Goal: Information Seeking & Learning: Learn about a topic

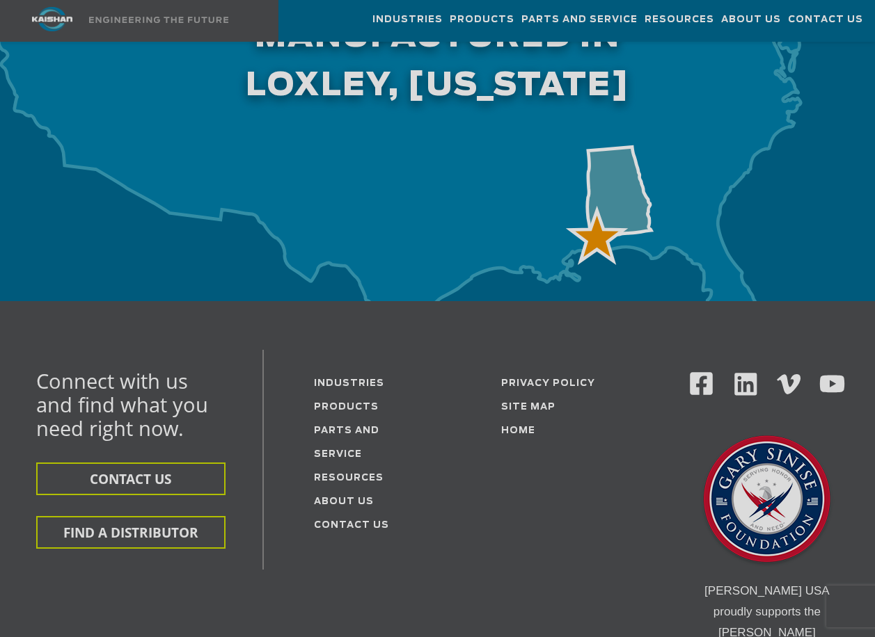
scroll to position [4732, 0]
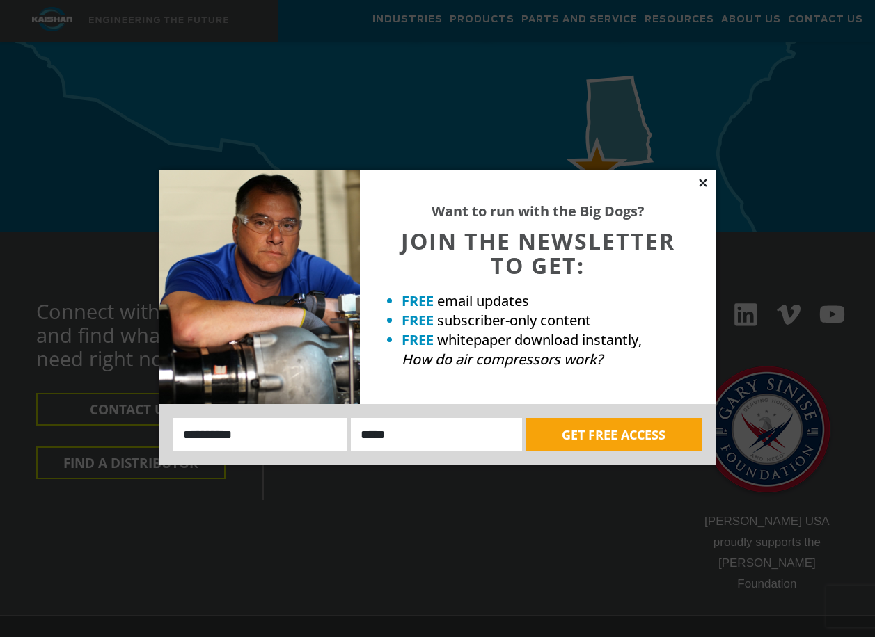
click at [703, 184] on icon at bounding box center [703, 183] width 13 height 13
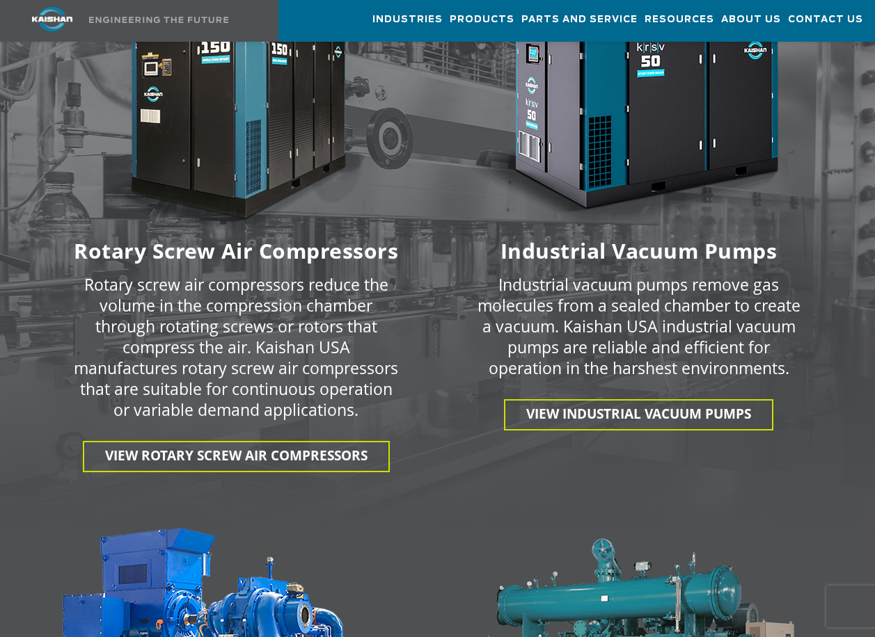
scroll to position [1868, 0]
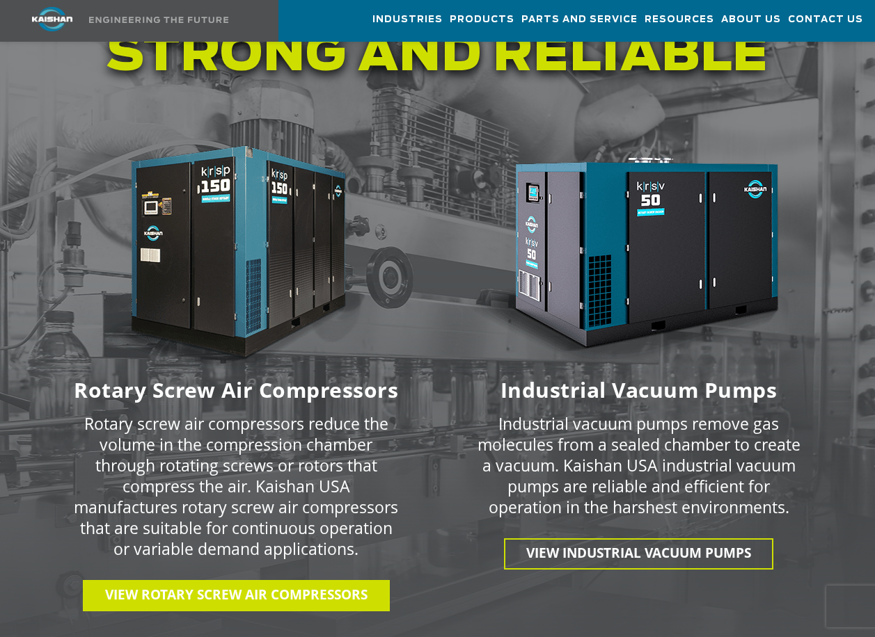
click at [136, 586] on span "View Rotary Screw Air Compressors" at bounding box center [236, 595] width 262 height 18
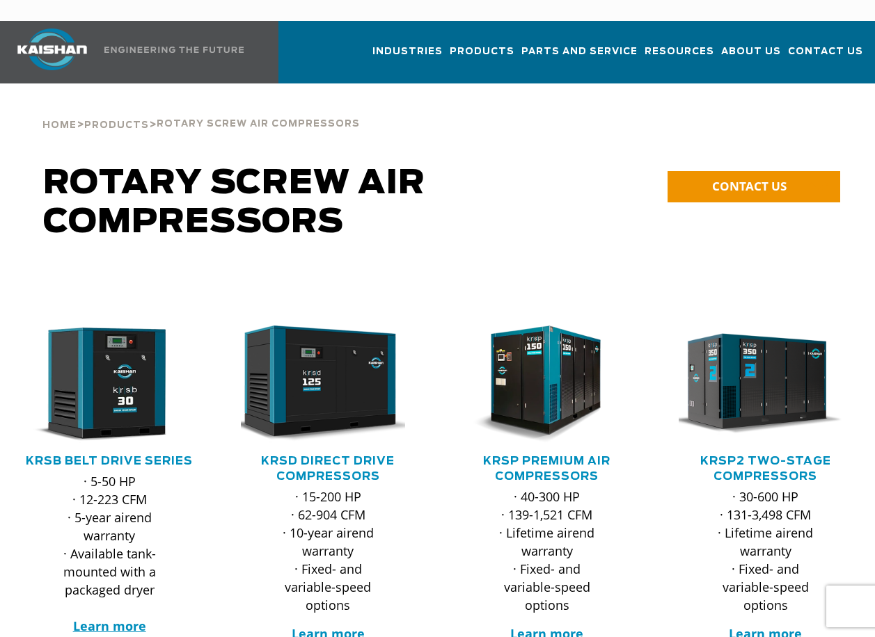
scroll to position [139, 0]
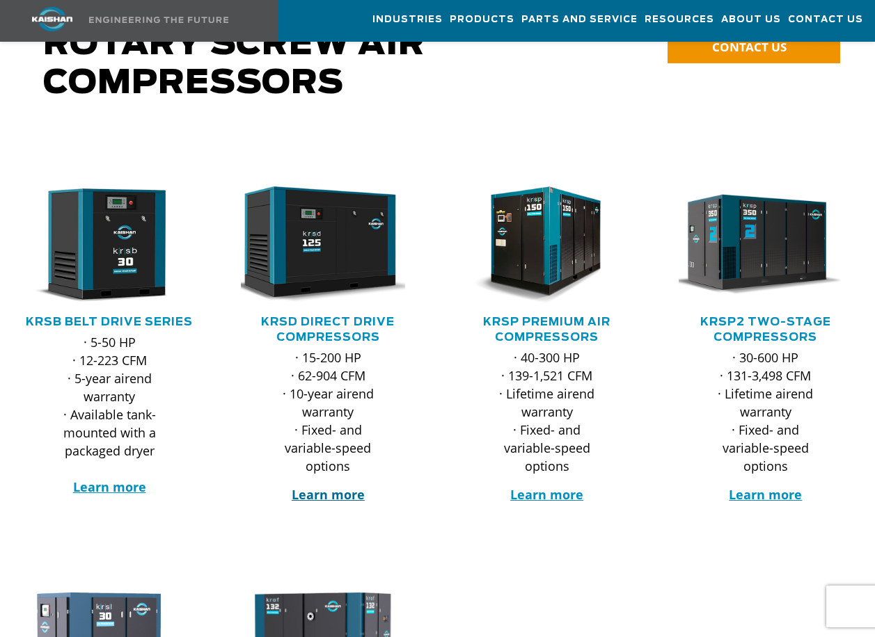
click at [342, 486] on strong "Learn more" at bounding box center [328, 494] width 73 height 17
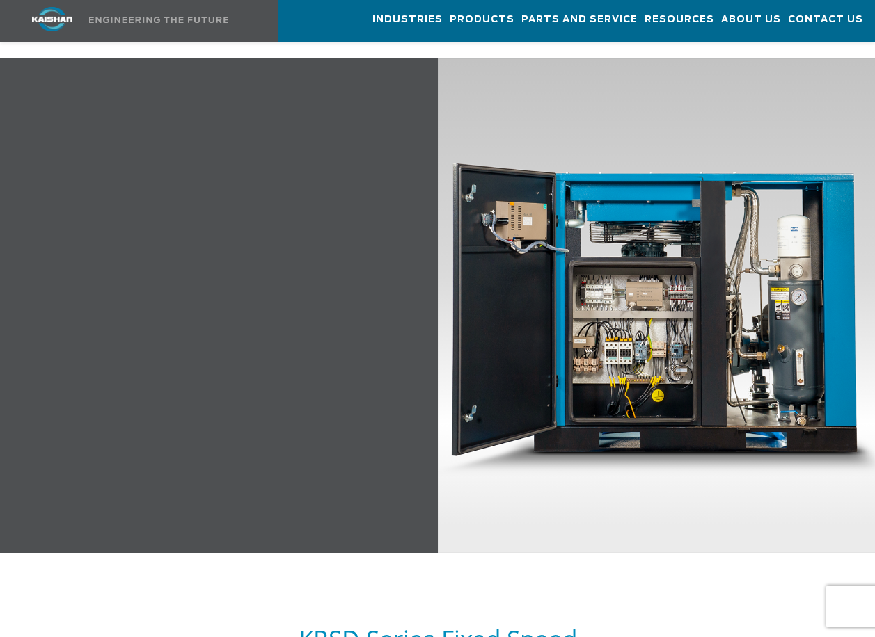
scroll to position [1360, 0]
